Goal: Obtain resource: Download file/media

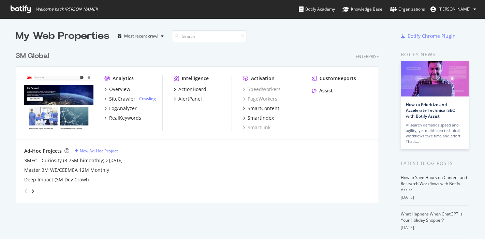
scroll to position [233, 474]
click at [278, 37] on div "My Web Properties Most recent crawl" at bounding box center [177, 36] width 323 height 14
click at [115, 89] on div "Overview" at bounding box center [119, 89] width 21 height 7
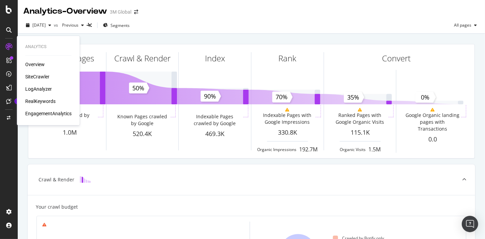
click at [35, 63] on div "Overview" at bounding box center [34, 64] width 19 height 7
click at [40, 64] on div "Overview" at bounding box center [34, 64] width 19 height 7
click at [38, 78] on div "SiteCrawler" at bounding box center [37, 76] width 24 height 7
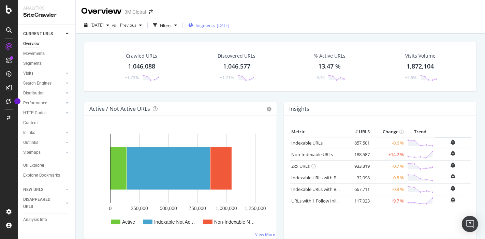
click at [229, 27] on div "[DATE]" at bounding box center [223, 26] width 12 height 6
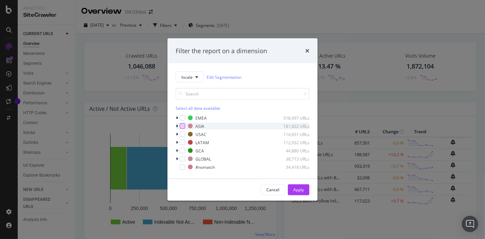
click at [181, 126] on div "modal" at bounding box center [182, 126] width 5 height 5
click at [299, 191] on div "Apply" at bounding box center [298, 190] width 11 height 6
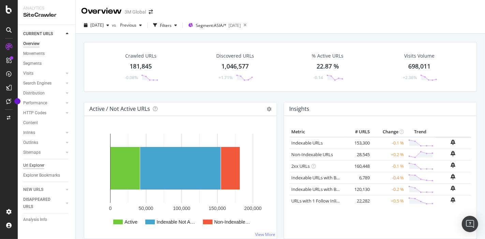
click at [36, 165] on div "Url Explorer" at bounding box center [33, 165] width 21 height 7
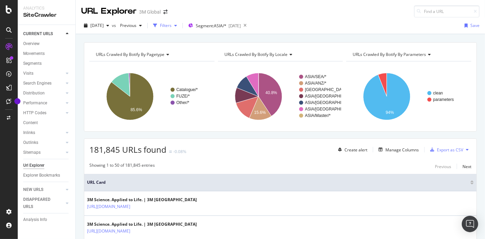
click at [177, 27] on icon "button" at bounding box center [175, 26] width 3 height 4
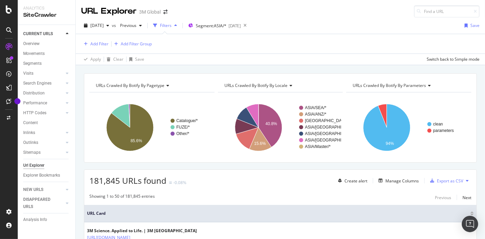
click at [177, 27] on icon "button" at bounding box center [175, 26] width 3 height 4
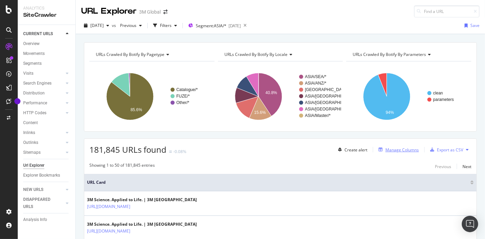
click at [400, 147] on div "Manage Columns" at bounding box center [402, 150] width 33 height 6
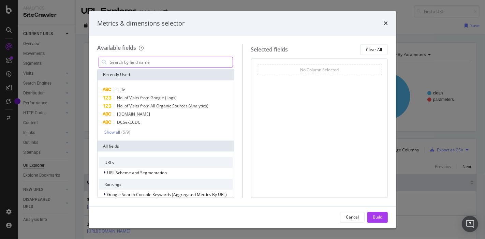
click at [181, 61] on input "modal" at bounding box center [171, 62] width 124 height 10
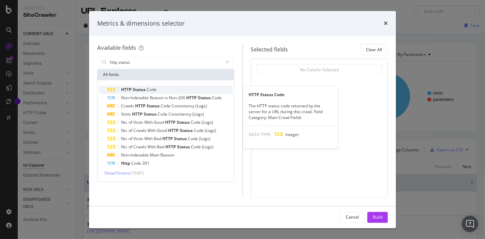
type input "http status"
click at [162, 89] on div "HTTP Status Code" at bounding box center [170, 90] width 126 height 8
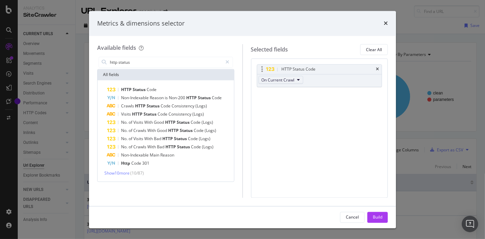
click at [299, 80] on icon "modal" at bounding box center [299, 80] width 3 height 4
click at [291, 91] on span "On Current Crawl" at bounding box center [283, 92] width 39 height 6
click at [338, 149] on div "HTTP Status Code On Current Crawl You can use this field as a To pick up a drag…" at bounding box center [319, 128] width 137 height 139
click at [169, 73] on div "All fields" at bounding box center [166, 75] width 136 height 11
click at [225, 62] on div "modal" at bounding box center [228, 62] width 10 height 11
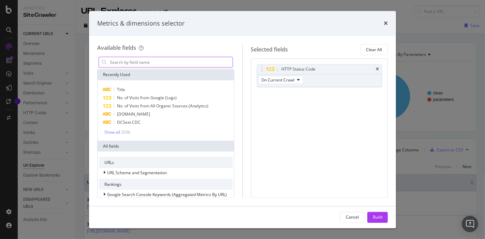
click at [214, 58] on input "modal" at bounding box center [171, 62] width 124 height 10
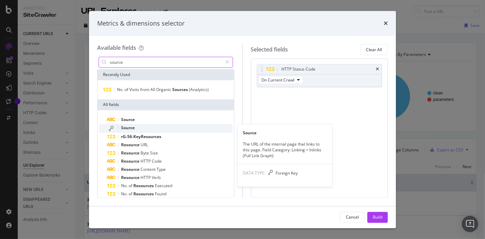
type input "source"
click at [142, 127] on div "Source" at bounding box center [170, 128] width 126 height 9
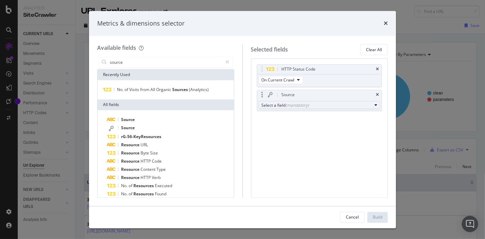
click at [302, 105] on div "(mandatory)" at bounding box center [298, 105] width 24 height 6
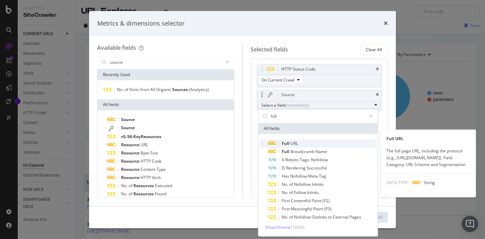
type input "full"
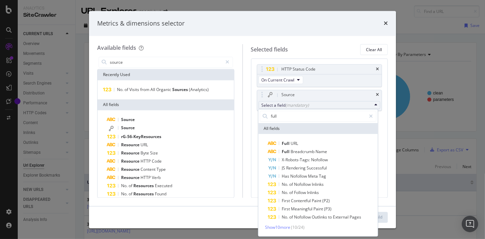
click at [301, 142] on span "Full URL" at bounding box center [322, 143] width 108 height 8
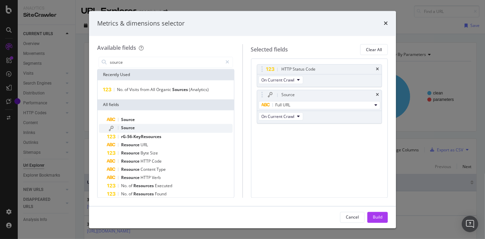
click at [138, 128] on div "Source" at bounding box center [170, 128] width 126 height 9
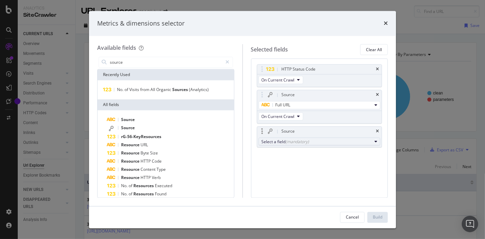
click at [361, 142] on div "Select a field (mandatory)" at bounding box center [317, 142] width 111 height 6
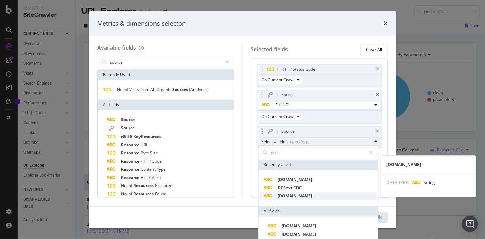
type input "dcs"
click at [314, 194] on span "[DOMAIN_NAME]" at bounding box center [318, 196] width 117 height 8
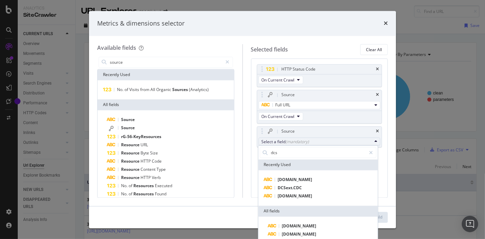
click at [297, 196] on span "[DOMAIN_NAME]" at bounding box center [295, 196] width 34 height 6
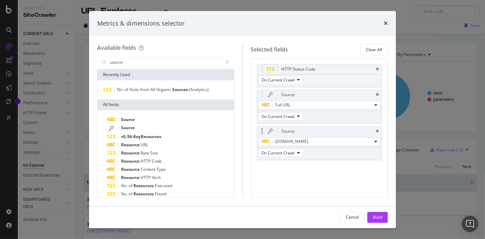
drag, startPoint x: 292, startPoint y: 168, endPoint x: 284, endPoint y: 159, distance: 12.3
click at [289, 165] on div "HTTP Status Code On Current Crawl Source Full URL On Current Crawl Source [DOMA…" at bounding box center [320, 119] width 126 height 111
click at [135, 128] on div "Source" at bounding box center [170, 128] width 126 height 9
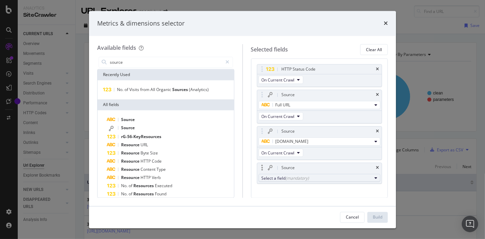
click at [342, 178] on div "Select a field (mandatory)" at bounding box center [317, 178] width 111 height 6
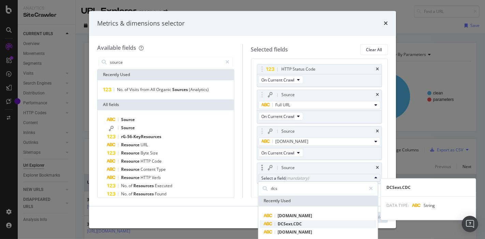
type input "dcs"
click at [304, 226] on span "DCSext.CDC" at bounding box center [318, 224] width 117 height 8
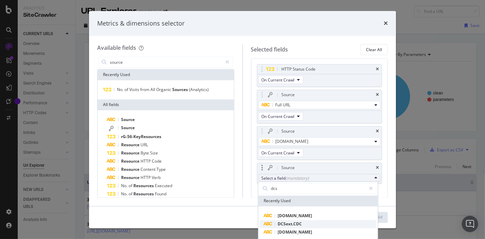
click at [289, 226] on span "DCSext.CDC" at bounding box center [290, 224] width 24 height 6
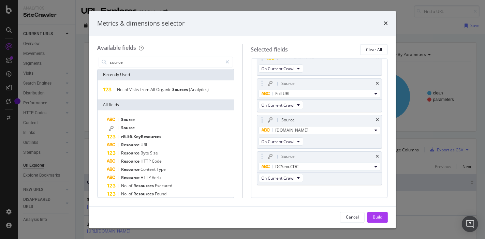
scroll to position [20, 0]
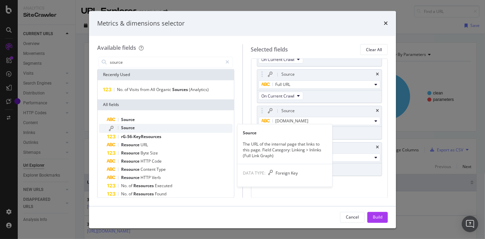
click at [128, 128] on span "Source" at bounding box center [128, 128] width 14 height 6
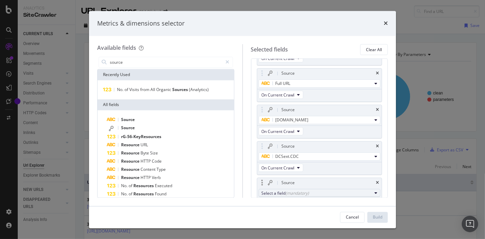
click at [324, 191] on div "Select a field (mandatory)" at bounding box center [317, 193] width 111 height 6
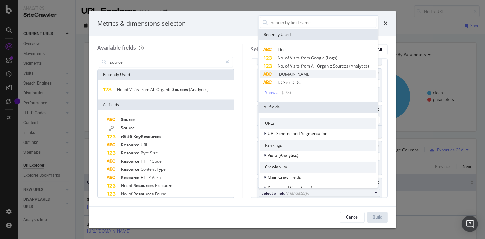
click at [287, 75] on span "[DOMAIN_NAME]" at bounding box center [294, 74] width 33 height 6
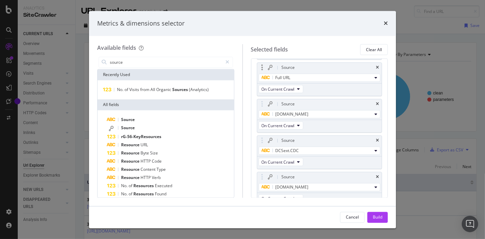
scroll to position [0, 0]
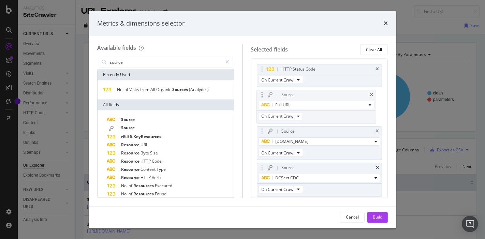
click at [262, 95] on body "Analytics SiteCrawler CURRENT URLS Overview Movements Segments Visits Analysis …" at bounding box center [242, 119] width 485 height 239
click at [377, 219] on div "Build" at bounding box center [378, 217] width 10 height 6
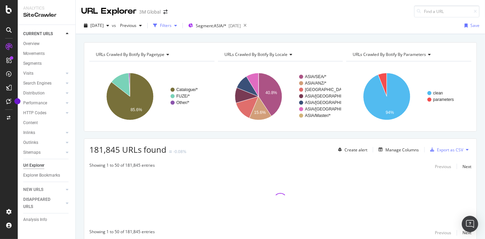
click at [172, 25] on div "Filters" at bounding box center [166, 26] width 12 height 6
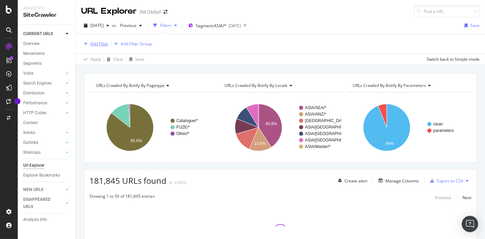
click at [99, 41] on div "Add Filter" at bounding box center [99, 44] width 18 height 6
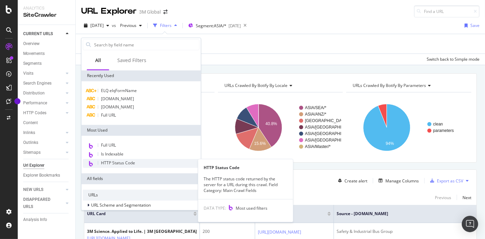
click at [137, 161] on div "HTTP Status Code" at bounding box center [141, 163] width 117 height 9
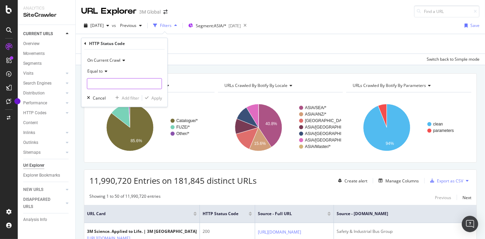
click at [120, 82] on input "number" at bounding box center [124, 83] width 75 height 11
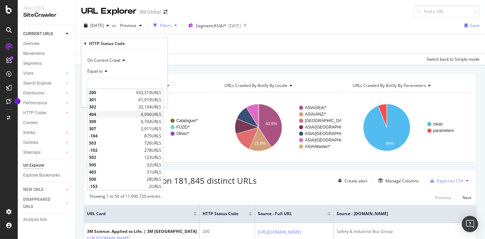
click at [112, 113] on span "404" at bounding box center [114, 115] width 50 height 6
type input "404"
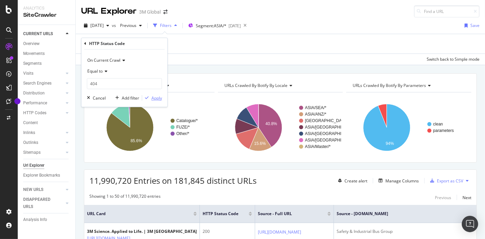
click at [152, 98] on div "Apply" at bounding box center [156, 98] width 11 height 6
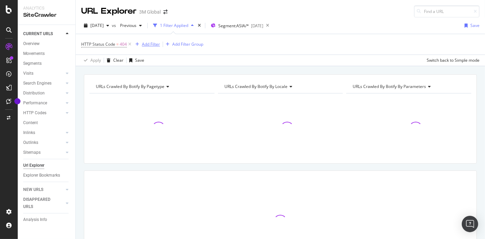
click at [155, 43] on div "Add Filter" at bounding box center [151, 44] width 18 height 6
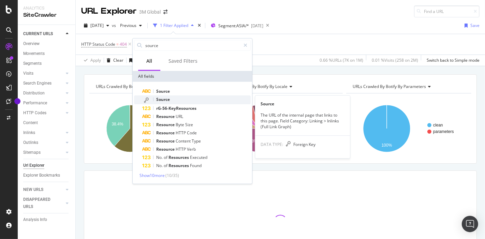
type input "source"
click at [164, 98] on span "Source" at bounding box center [163, 100] width 14 height 6
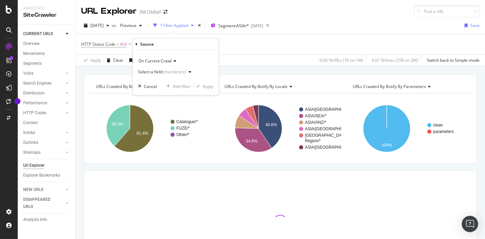
click at [179, 74] on div "Select a field (mandatory)" at bounding box center [166, 72] width 56 height 10
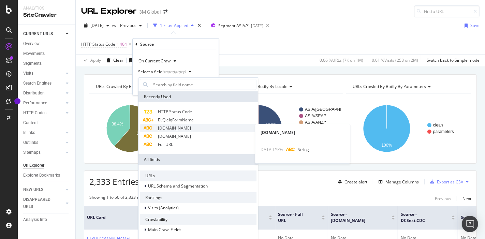
click at [187, 130] on span "[DOMAIN_NAME]" at bounding box center [174, 128] width 33 height 6
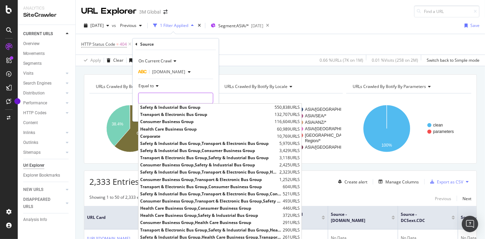
click at [165, 96] on input "text" at bounding box center [176, 98] width 74 height 11
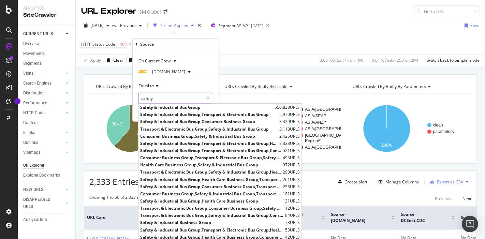
type input "safety"
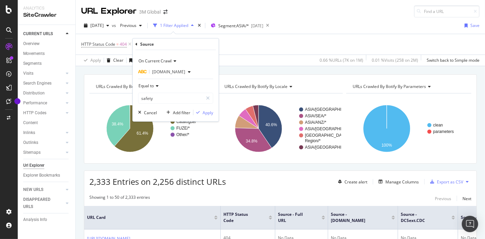
click at [158, 87] on icon at bounding box center [156, 86] width 5 height 4
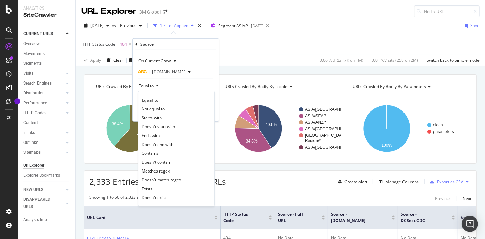
click at [165, 151] on div "Contains" at bounding box center [176, 153] width 73 height 9
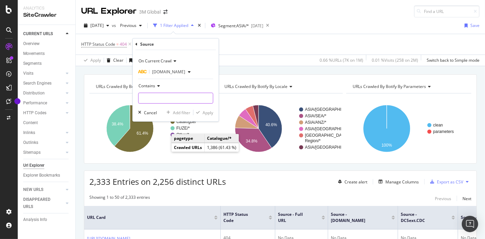
click at [165, 98] on input "text" at bounding box center [176, 98] width 74 height 11
drag, startPoint x: 163, startPoint y: 98, endPoint x: 92, endPoint y: 95, distance: 71.4
click at [118, 96] on body "Analytics SiteCrawler CURRENT URLS Overview Movements Segments Visits Analysis …" at bounding box center [242, 119] width 485 height 239
type input "s"
type input "Safety"
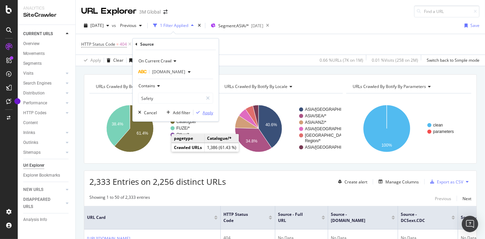
click at [207, 110] on div "Apply" at bounding box center [208, 113] width 11 height 6
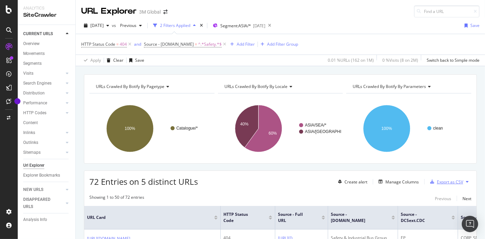
click at [448, 180] on div "Export as CSV" at bounding box center [450, 182] width 26 height 6
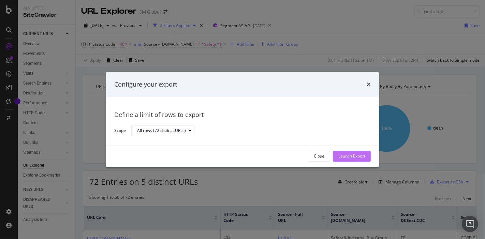
click at [351, 155] on div "Launch Export" at bounding box center [351, 157] width 27 height 6
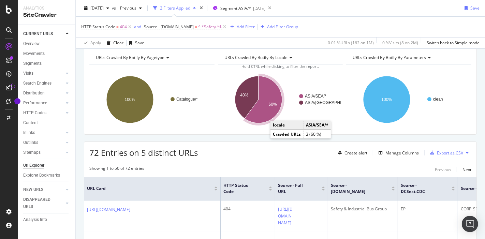
scroll to position [38, 0]
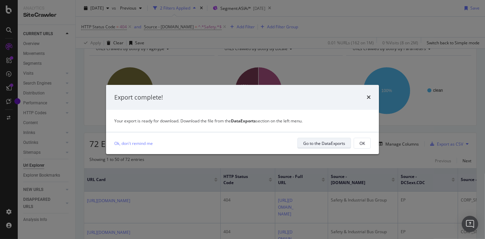
click at [333, 144] on div "Go to the DataExports" at bounding box center [324, 144] width 42 height 6
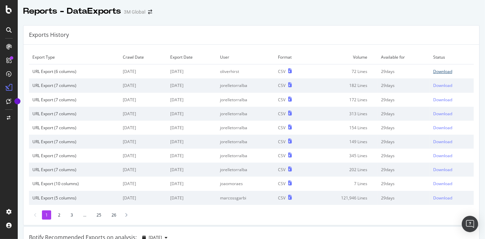
click at [435, 71] on div "Download" at bounding box center [442, 72] width 19 height 6
